Goal: Information Seeking & Learning: Learn about a topic

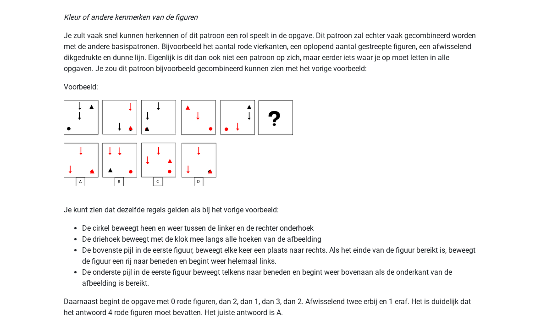
scroll to position [1635, 0]
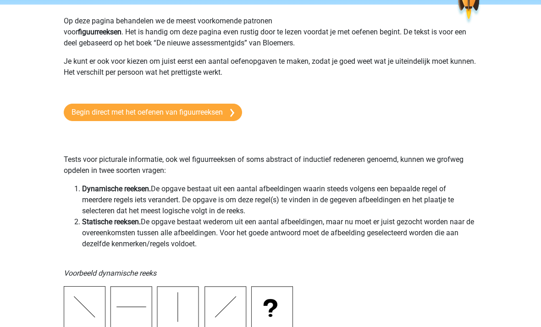
scroll to position [0, 0]
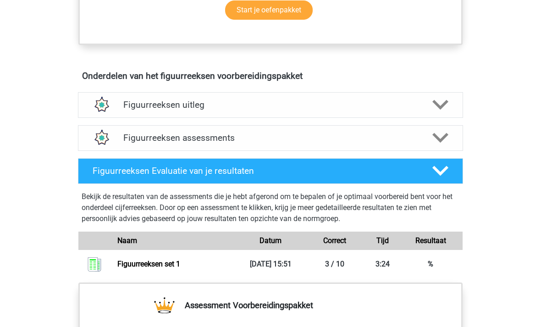
scroll to position [488, 0]
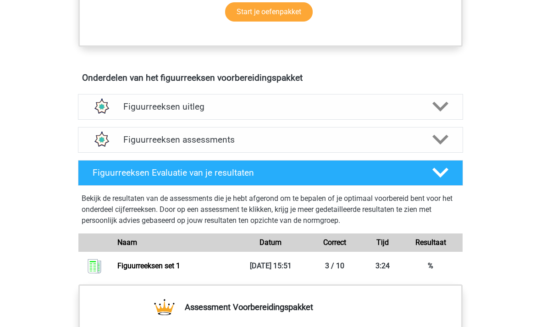
click at [443, 143] on icon at bounding box center [440, 140] width 16 height 16
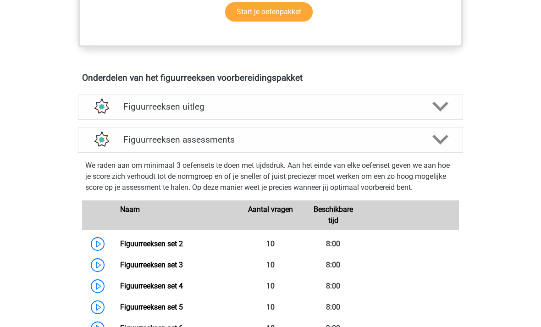
click at [120, 262] on link "Figuurreeksen set 3" at bounding box center [151, 264] width 63 height 9
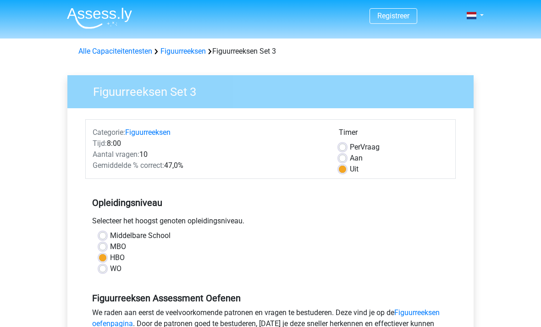
click at [350, 156] on label "Aan" at bounding box center [356, 158] width 13 height 11
click at [345, 156] on input "Aan" at bounding box center [342, 157] width 7 height 9
radio input "true"
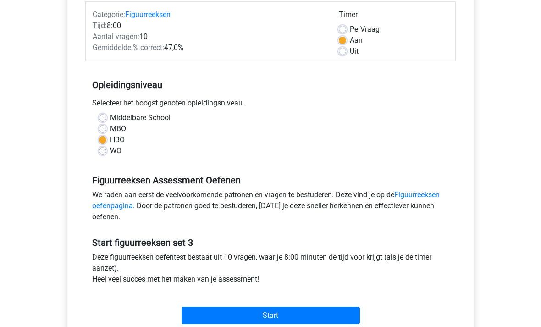
scroll to position [118, 0]
click at [269, 319] on input "Start" at bounding box center [271, 315] width 178 height 17
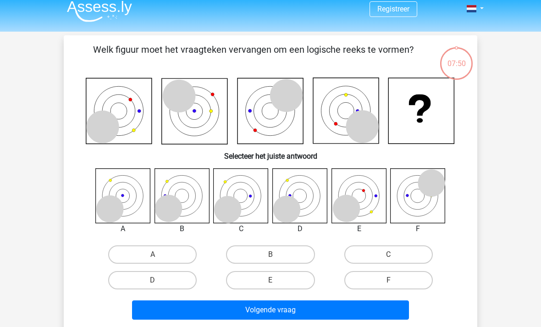
scroll to position [7, 0]
click at [332, 306] on button "Volgende vraag" at bounding box center [270, 309] width 277 height 19
click at [371, 283] on label "F" at bounding box center [388, 280] width 89 height 18
click at [388, 283] on input "F" at bounding box center [391, 283] width 6 height 6
radio input "true"
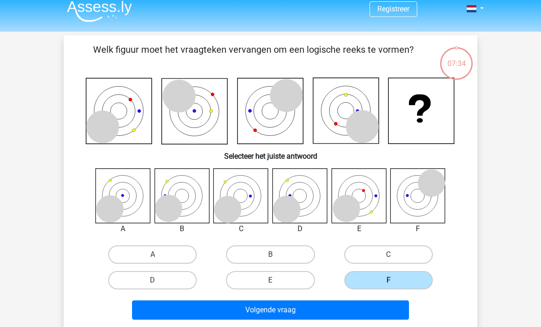
click at [381, 276] on label "F" at bounding box center [388, 280] width 89 height 18
click at [388, 280] on input "F" at bounding box center [391, 283] width 6 height 6
click at [303, 312] on button "Volgende vraag" at bounding box center [270, 309] width 277 height 19
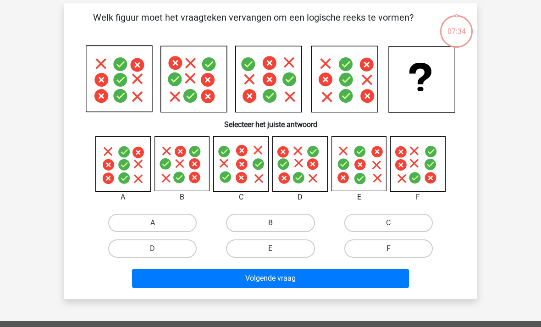
scroll to position [42, 0]
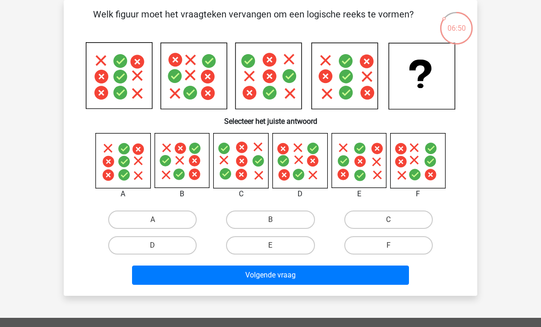
click at [286, 247] on label "E" at bounding box center [270, 245] width 89 height 18
click at [277, 247] on input "E" at bounding box center [274, 248] width 6 height 6
radio input "true"
click at [279, 277] on button "Volgende vraag" at bounding box center [270, 275] width 277 height 19
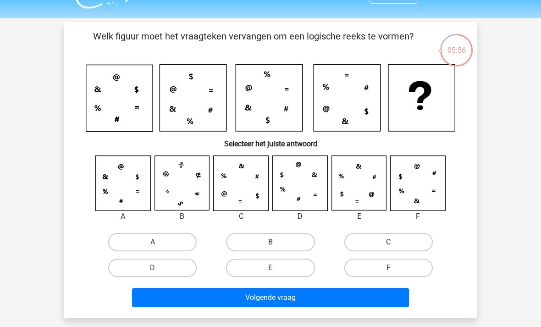
scroll to position [20, 0]
click at [164, 243] on label "A" at bounding box center [152, 242] width 89 height 18
click at [159, 243] on input "A" at bounding box center [156, 245] width 6 height 6
radio input "true"
click at [267, 288] on button "Volgende vraag" at bounding box center [270, 297] width 277 height 19
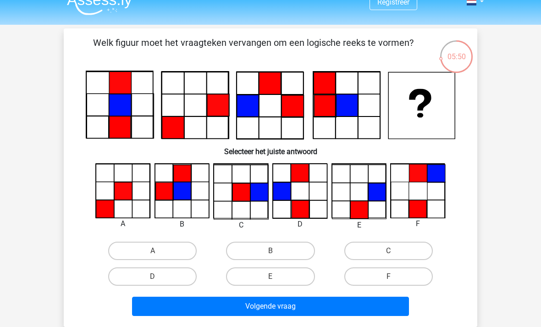
scroll to position [13, 0]
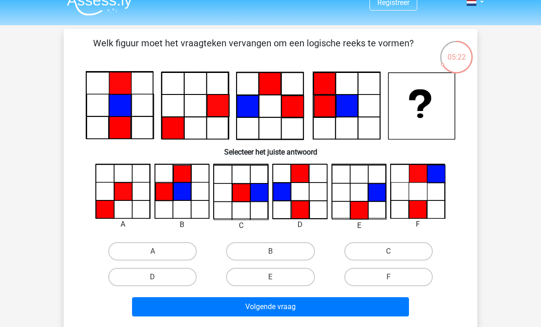
click at [167, 253] on label "A" at bounding box center [152, 251] width 89 height 18
click at [159, 253] on input "A" at bounding box center [156, 254] width 6 height 6
radio input "true"
click at [279, 311] on button "Volgende vraag" at bounding box center [270, 306] width 277 height 19
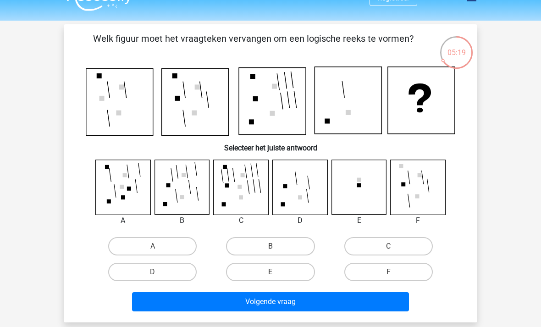
scroll to position [17, 0]
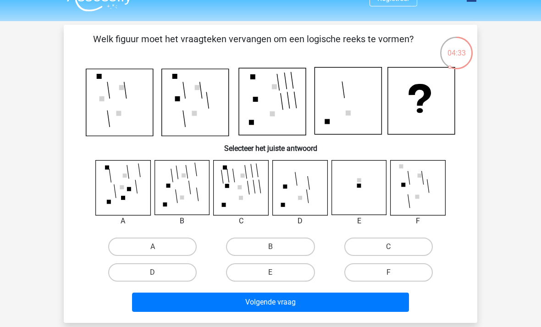
click at [162, 276] on label "D" at bounding box center [152, 272] width 89 height 18
click at [159, 276] on input "D" at bounding box center [156, 275] width 6 height 6
radio input "true"
click at [283, 296] on button "Volgende vraag" at bounding box center [270, 302] width 277 height 19
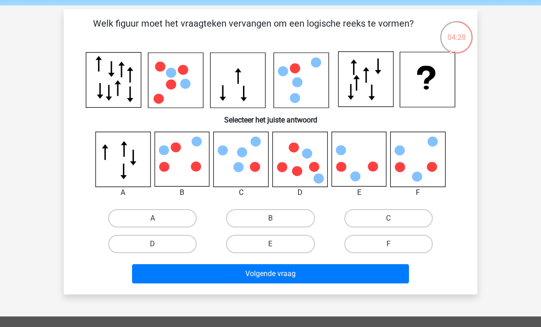
scroll to position [26, 0]
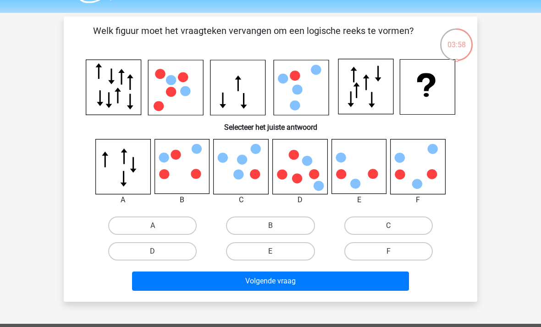
click at [285, 222] on label "B" at bounding box center [270, 225] width 89 height 18
click at [277, 226] on input "B" at bounding box center [274, 229] width 6 height 6
radio input "true"
click at [284, 283] on button "Volgende vraag" at bounding box center [270, 280] width 277 height 19
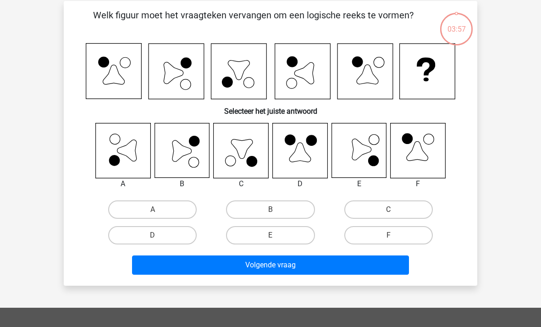
scroll to position [42, 0]
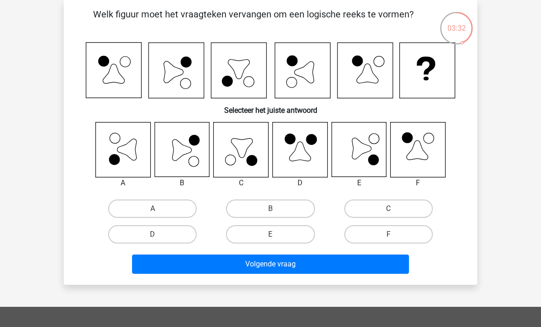
click at [275, 236] on input "E" at bounding box center [274, 237] width 6 height 6
radio input "true"
click at [273, 260] on button "Volgende vraag" at bounding box center [270, 263] width 277 height 19
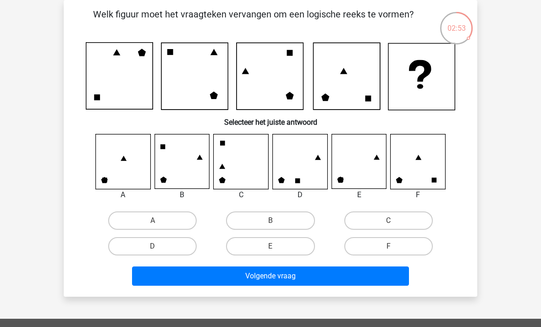
click at [281, 245] on label "E" at bounding box center [270, 246] width 89 height 18
click at [277, 246] on input "E" at bounding box center [274, 249] width 6 height 6
radio input "true"
click at [306, 274] on button "Volgende vraag" at bounding box center [270, 275] width 277 height 19
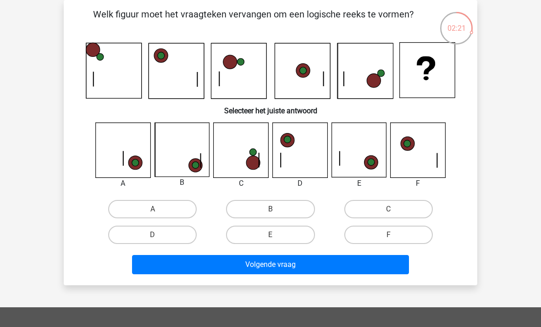
click at [375, 230] on label "F" at bounding box center [388, 235] width 89 height 18
click at [388, 235] on input "F" at bounding box center [391, 238] width 6 height 6
radio input "true"
click at [288, 261] on button "Volgende vraag" at bounding box center [270, 264] width 277 height 19
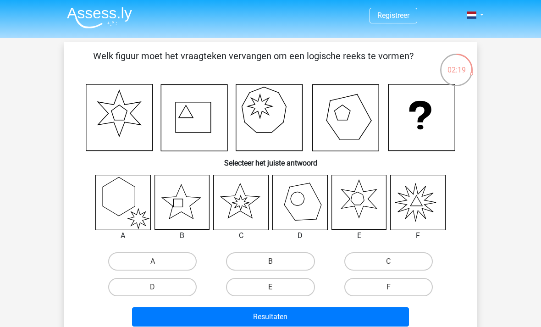
scroll to position [0, 0]
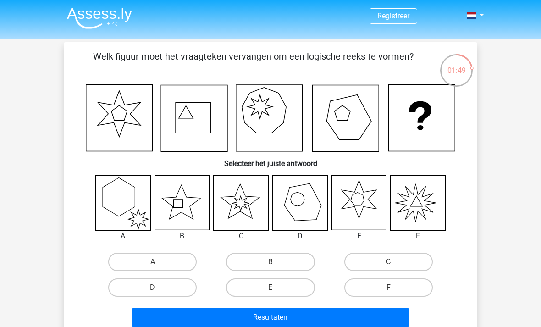
click at [371, 282] on label "F" at bounding box center [388, 287] width 89 height 18
click at [388, 288] on input "F" at bounding box center [391, 291] width 6 height 6
radio input "true"
click at [290, 310] on button "Resultaten" at bounding box center [270, 317] width 277 height 19
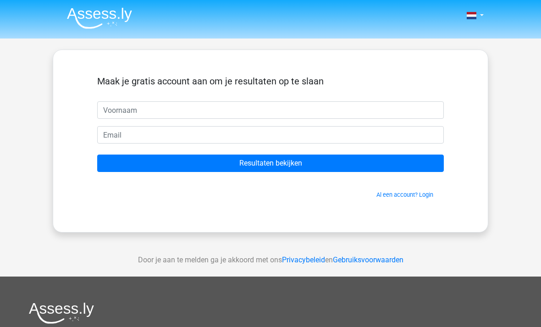
click at [90, 22] on img at bounding box center [99, 18] width 65 height 22
